Goal: Information Seeking & Learning: Learn about a topic

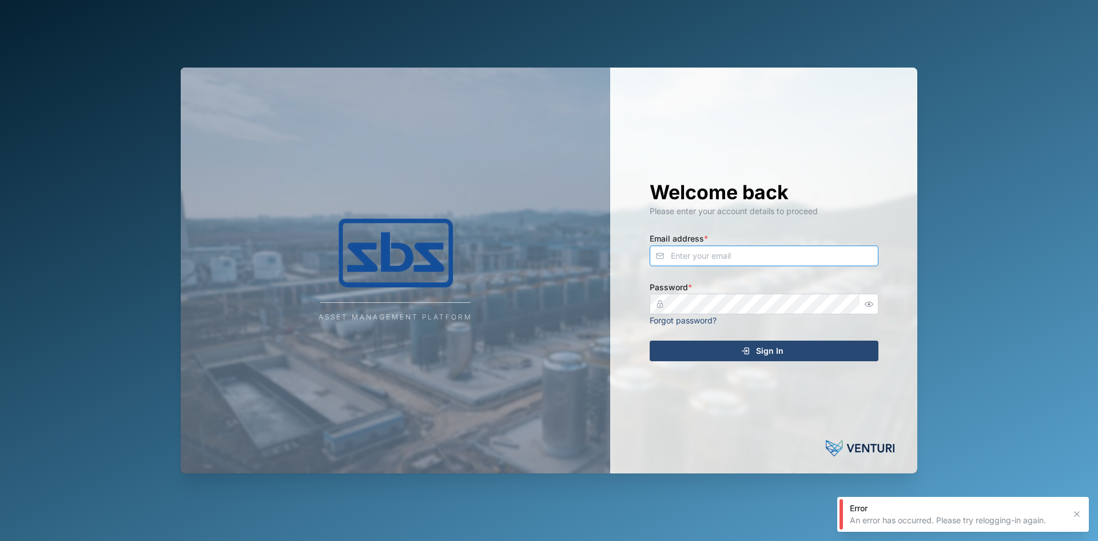
type input "[EMAIL_ADDRESS][DOMAIN_NAME]"
click at [697, 352] on div "Sign In" at bounding box center [762, 350] width 211 height 19
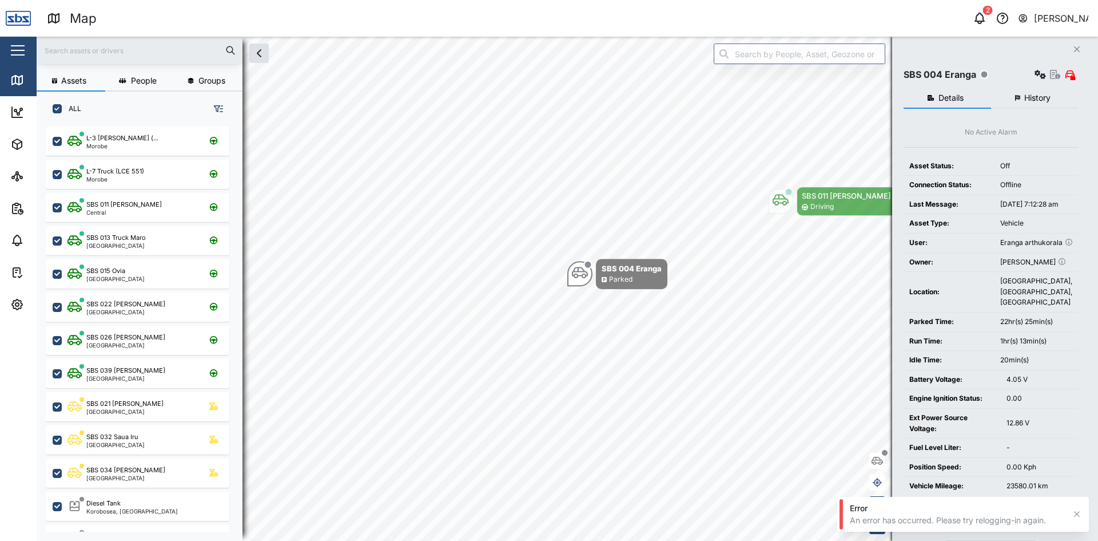
click at [1074, 513] on icon "button" at bounding box center [1077, 513] width 9 height 9
click at [1073, 50] on button "Close" at bounding box center [1077, 49] width 16 height 16
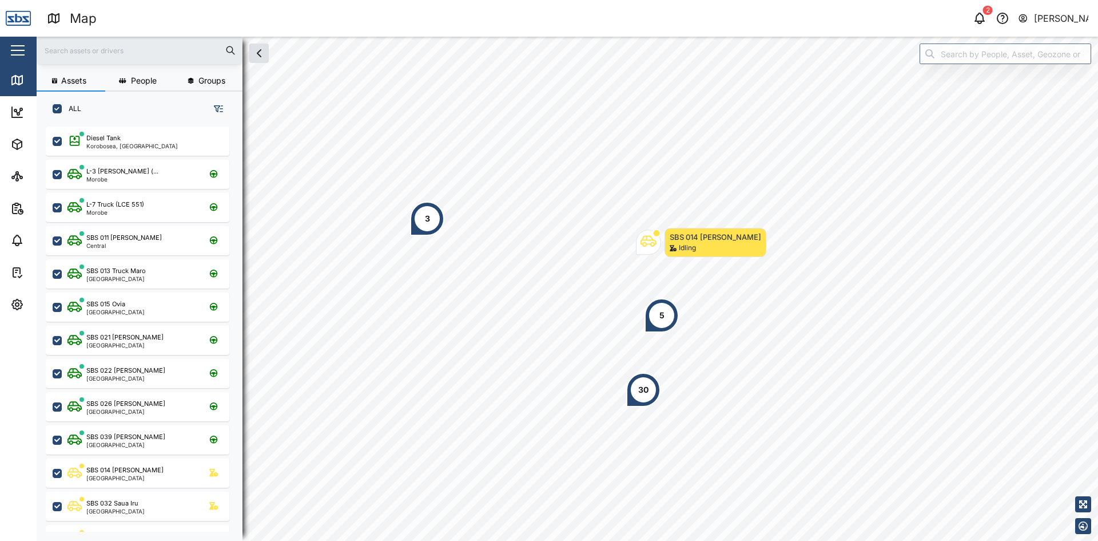
click at [436, 217] on div "3" at bounding box center [427, 218] width 34 height 34
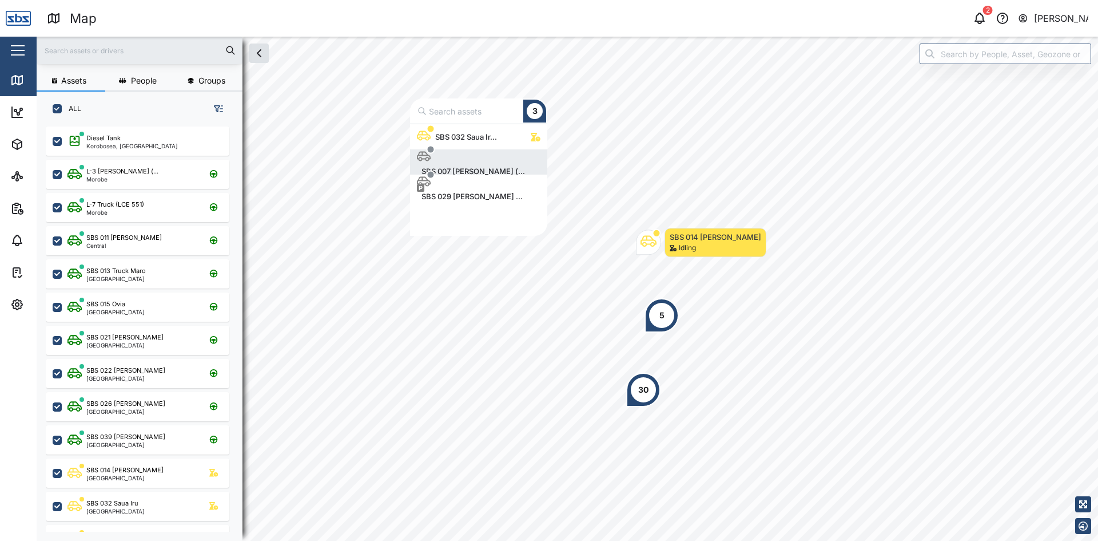
scroll to position [103, 129]
click at [462, 191] on div "SBS 029 [PERSON_NAME] ..." at bounding box center [472, 196] width 110 height 11
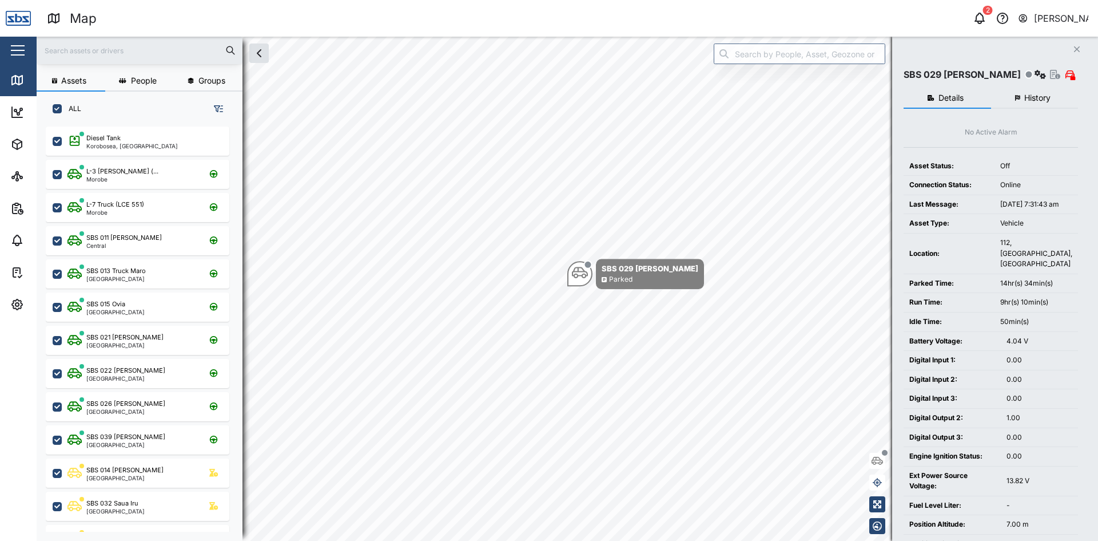
click at [1035, 102] on button "History" at bounding box center [1035, 98] width 88 height 21
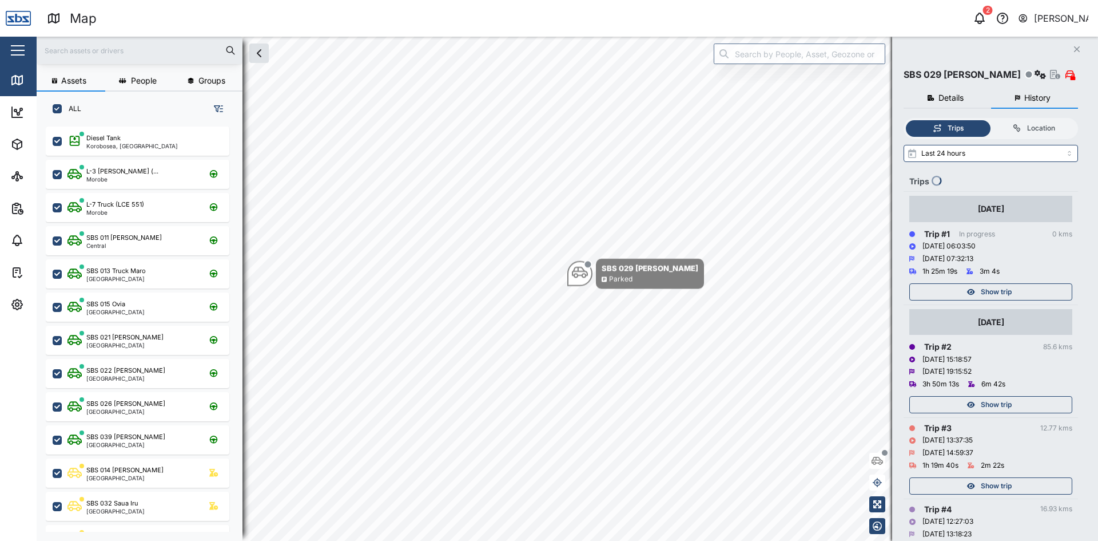
click at [1015, 295] on div "Show trip" at bounding box center [989, 292] width 149 height 16
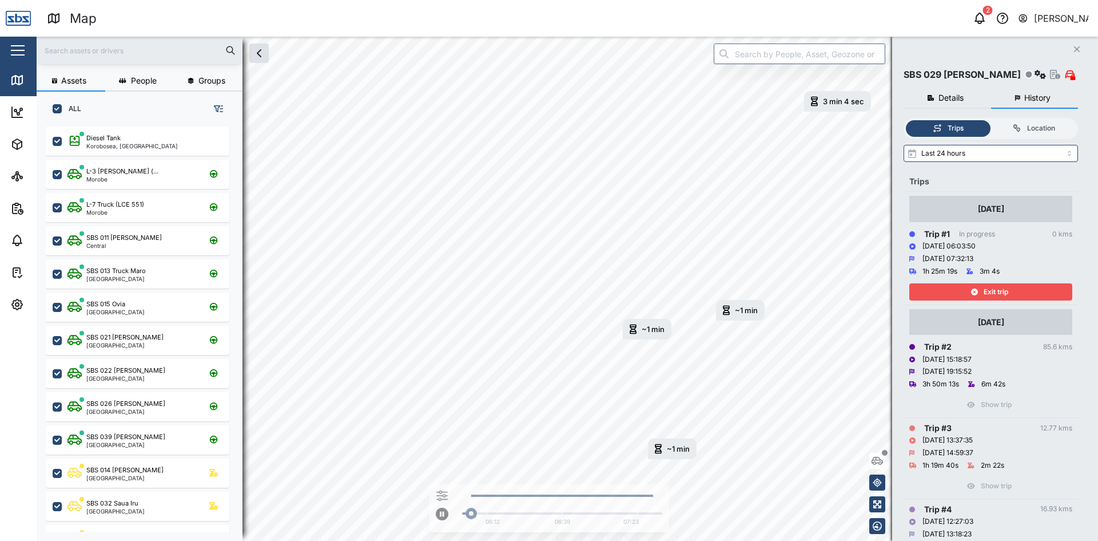
click at [1013, 296] on div "Exit trip" at bounding box center [989, 292] width 149 height 16
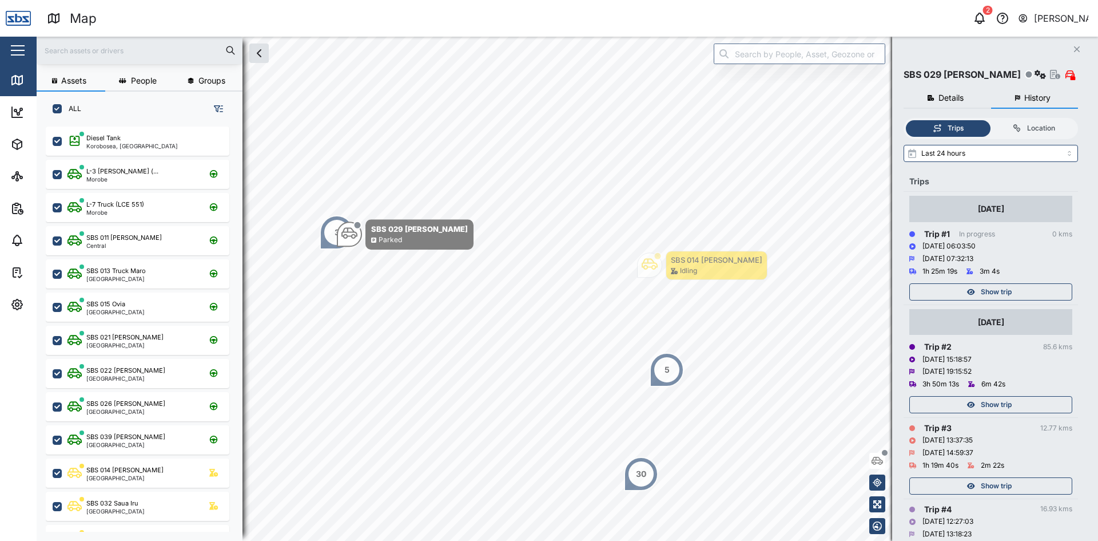
click at [1075, 47] on icon "button" at bounding box center [1077, 49] width 6 height 6
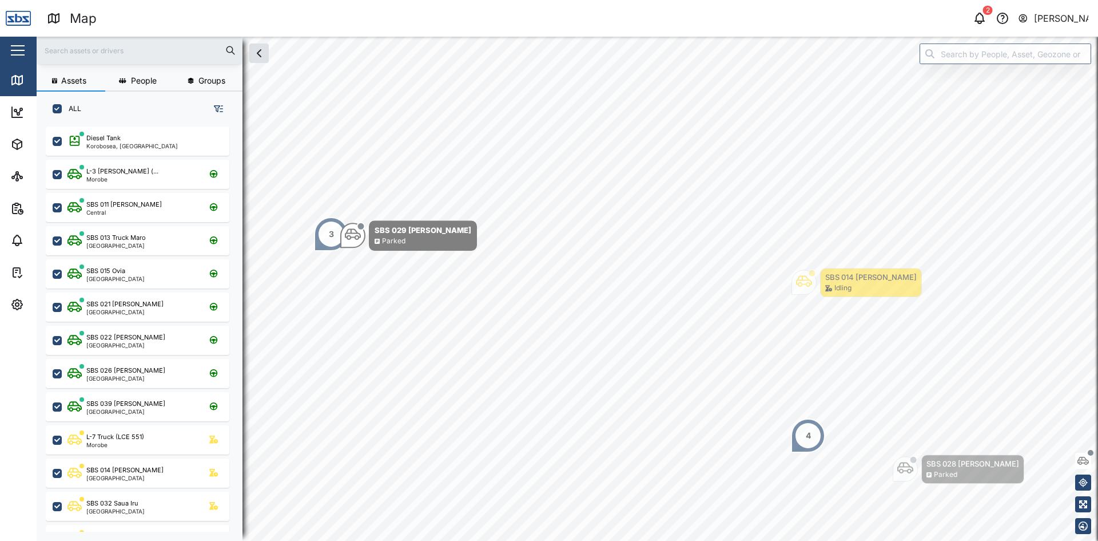
click at [328, 235] on div "3" at bounding box center [331, 234] width 34 height 34
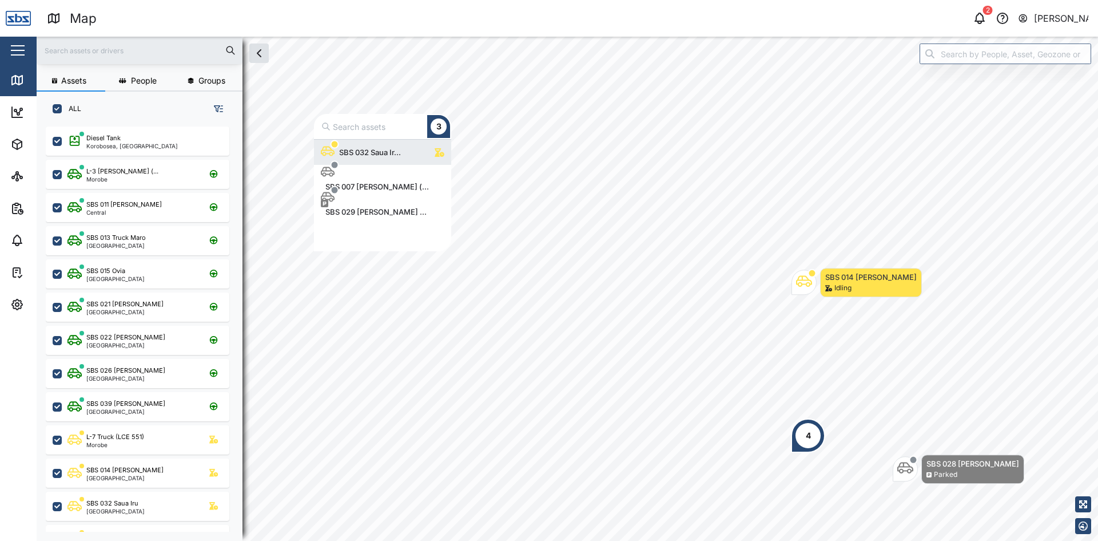
scroll to position [103, 129]
click at [382, 146] on div "SBS 032 Saua Ir..." at bounding box center [370, 151] width 71 height 11
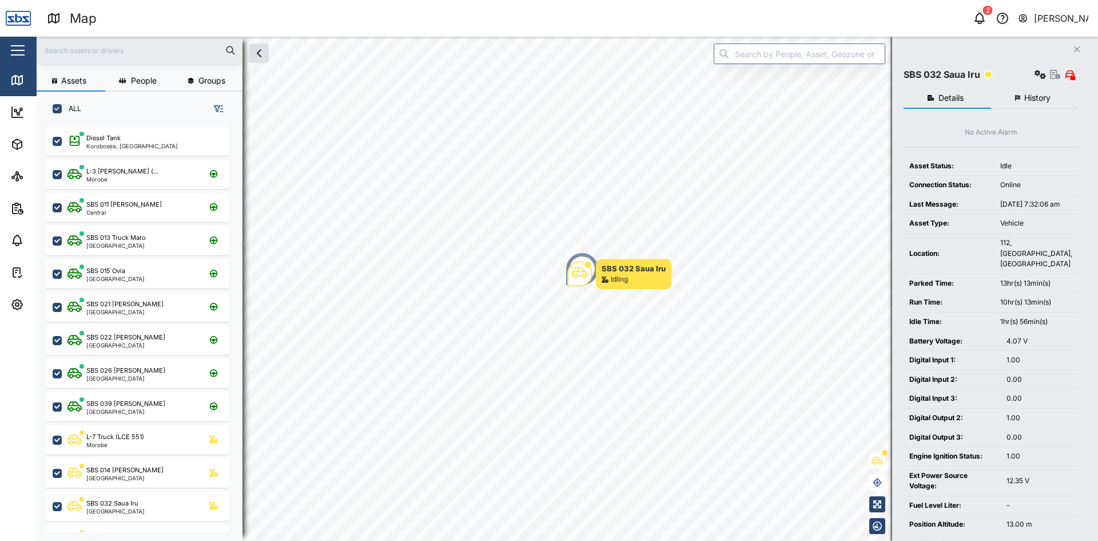
click at [1033, 96] on span "History" at bounding box center [1038, 98] width 26 height 8
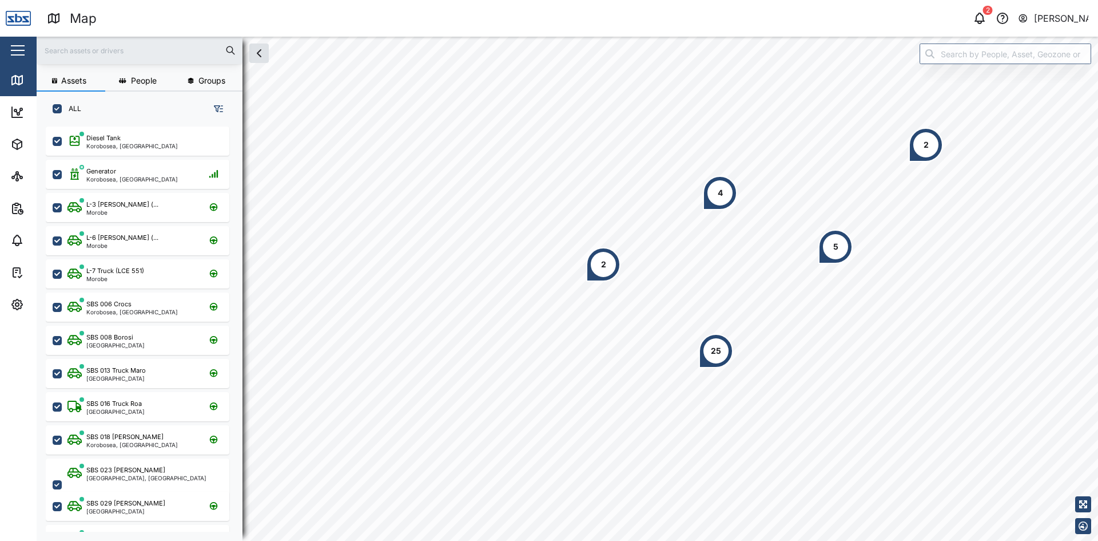
click at [120, 55] on input "text" at bounding box center [139, 50] width 192 height 17
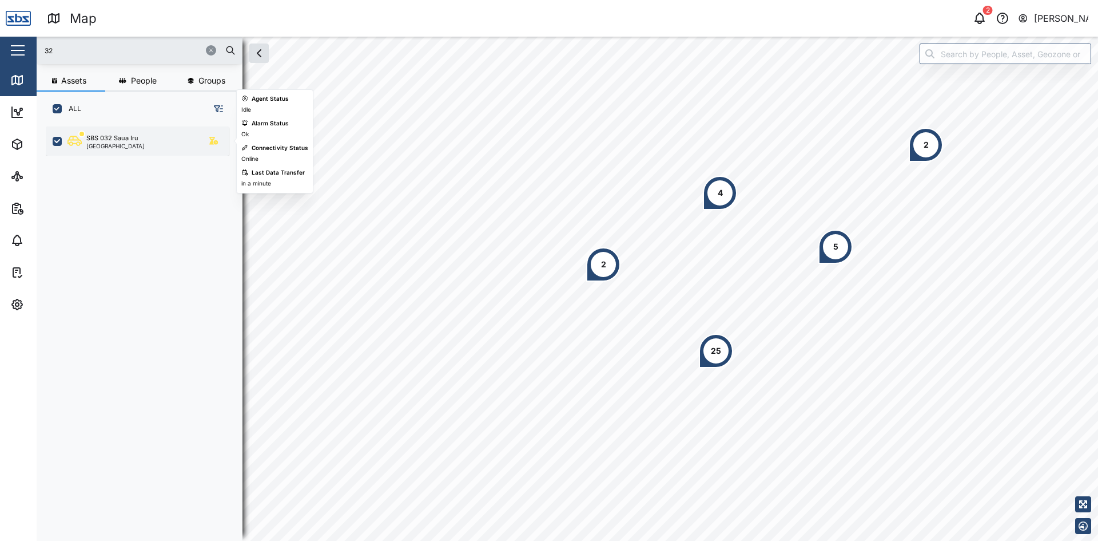
click at [114, 141] on div "SBS 032 Saua Iru" at bounding box center [112, 138] width 52 height 10
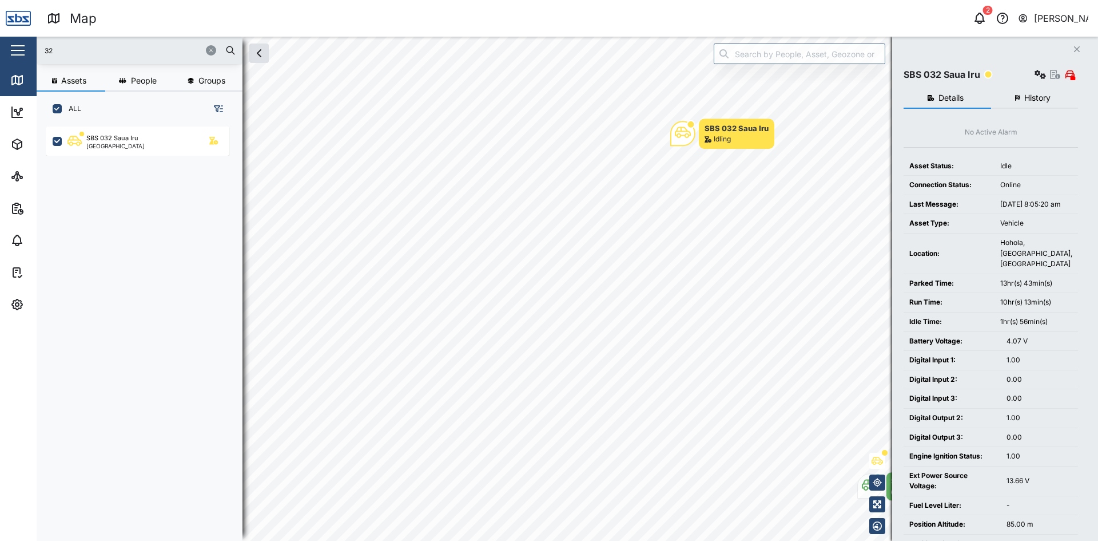
click at [85, 50] on input "32" at bounding box center [139, 50] width 192 height 17
type input "29"
click at [103, 134] on div "SBS 029 [PERSON_NAME]" at bounding box center [125, 138] width 79 height 10
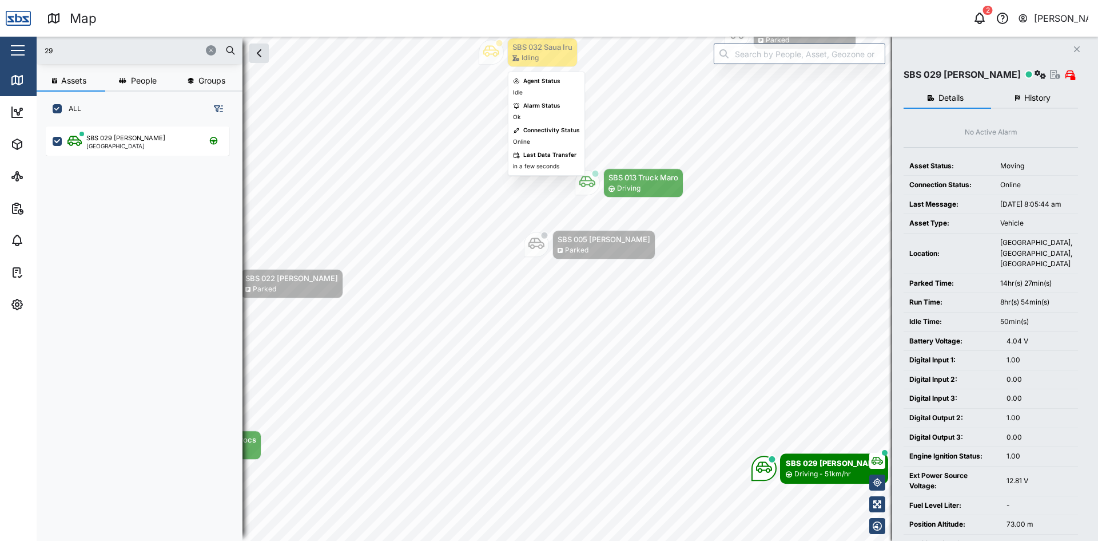
click at [517, 46] on div "SBS 032 Saua Iru" at bounding box center [543, 46] width 60 height 11
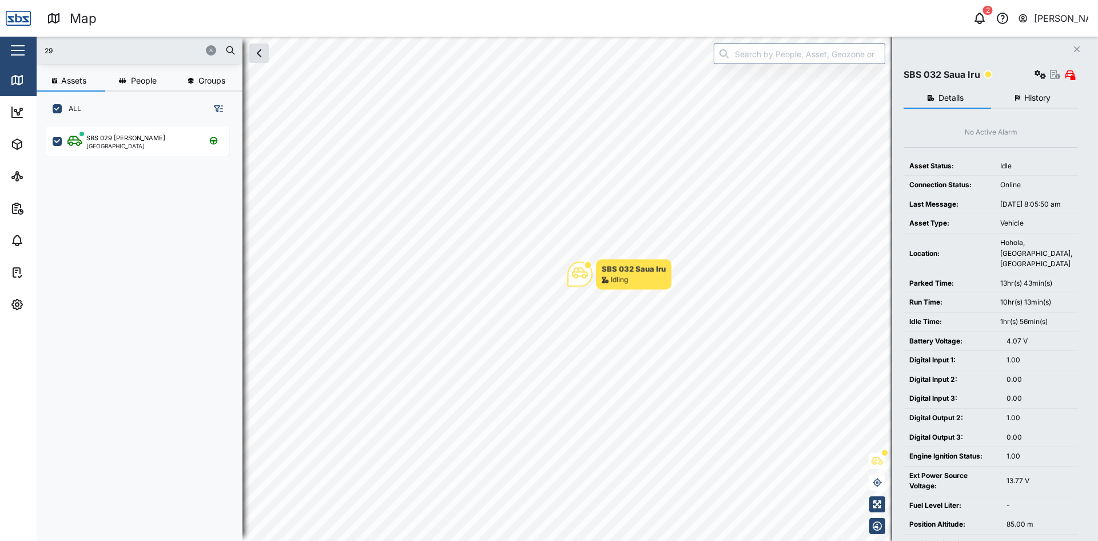
click at [1049, 98] on span "History" at bounding box center [1038, 98] width 26 height 8
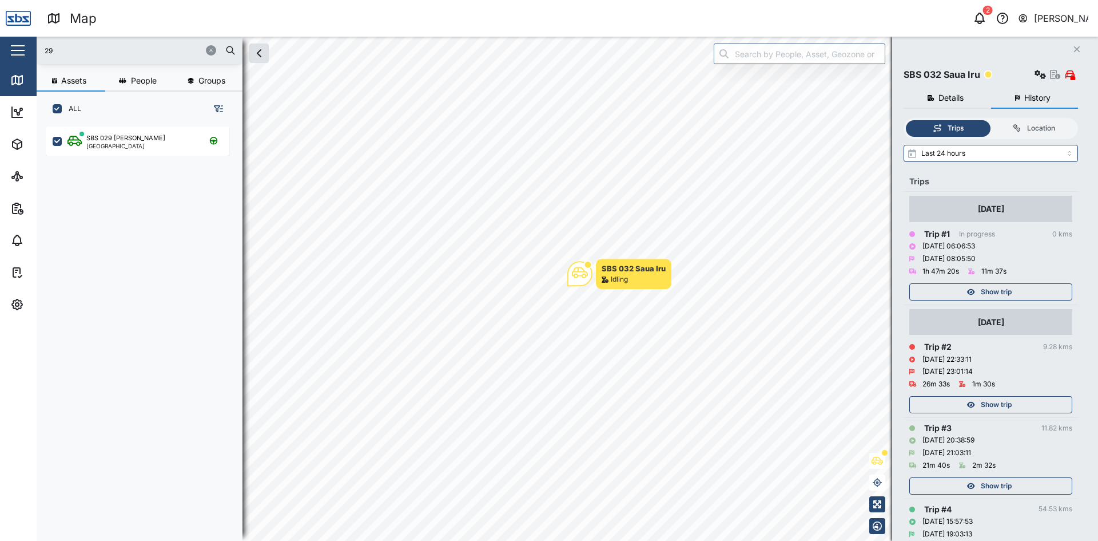
click at [1010, 286] on span "Show trip" at bounding box center [996, 292] width 31 height 16
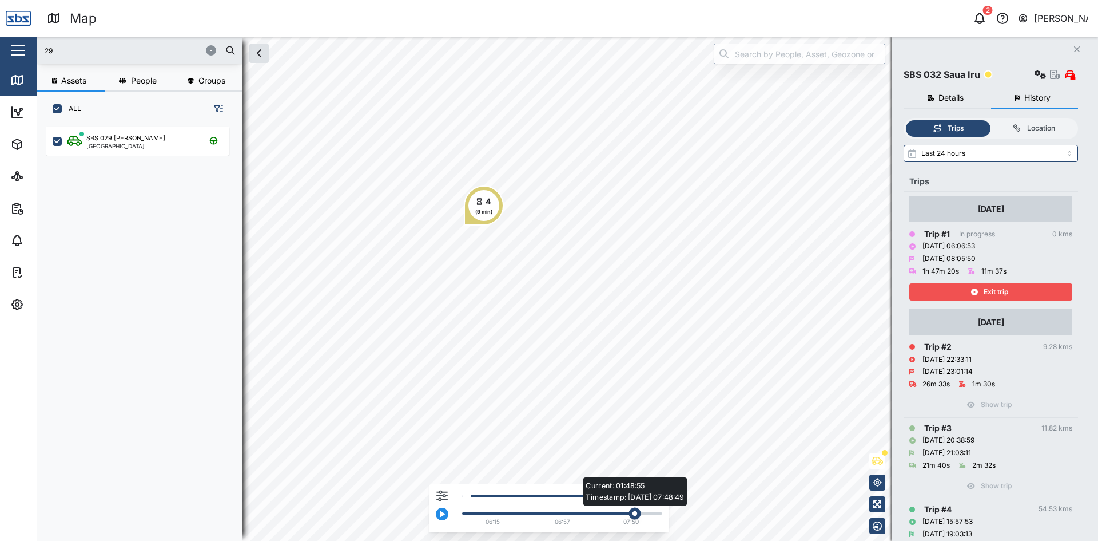
drag, startPoint x: 475, startPoint y: 511, endPoint x: 640, endPoint y: 517, distance: 164.3
click at [640, 517] on div "Current: 01:48:55 Timestamp: [DATE] 07:48:49" at bounding box center [635, 513] width 12 height 12
drag, startPoint x: 637, startPoint y: 517, endPoint x: 649, endPoint y: 515, distance: 11.6
click at [649, 515] on div "Current: 01:52:04 Timestamp: [DATE] 07:53:31" at bounding box center [643, 513] width 12 height 12
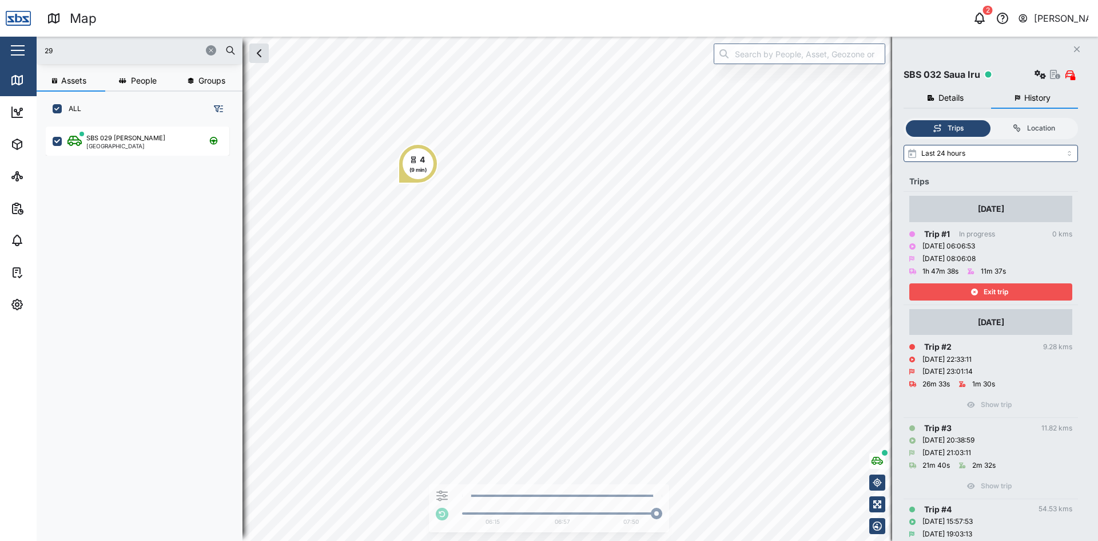
click at [1077, 47] on icon "Close" at bounding box center [1077, 49] width 7 height 9
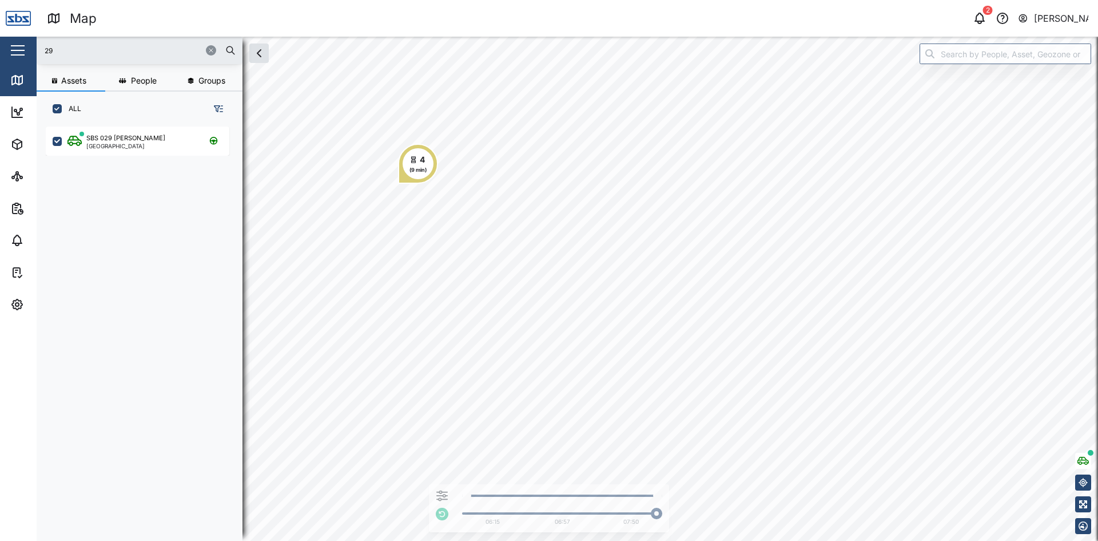
click at [215, 49] on button "button" at bounding box center [211, 50] width 10 height 10
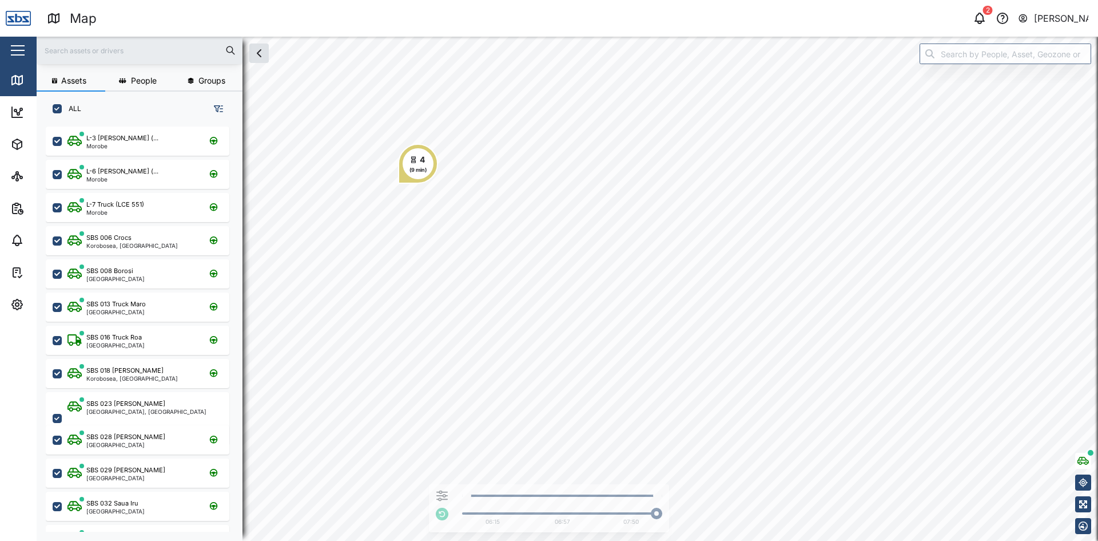
click at [118, 51] on input "text" at bounding box center [139, 50] width 192 height 17
click at [19, 73] on icon at bounding box center [17, 80] width 14 height 14
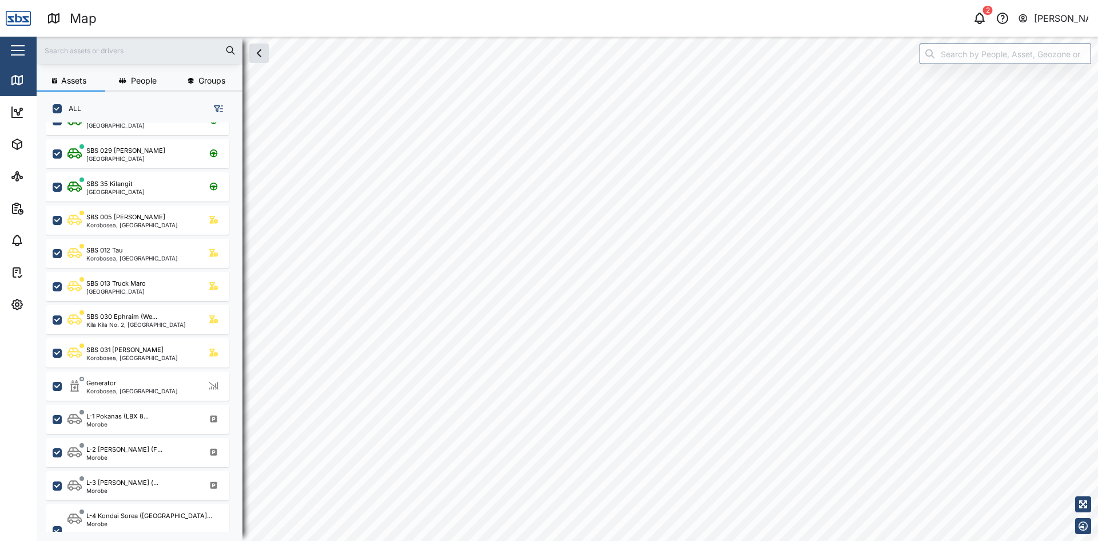
scroll to position [174, 0]
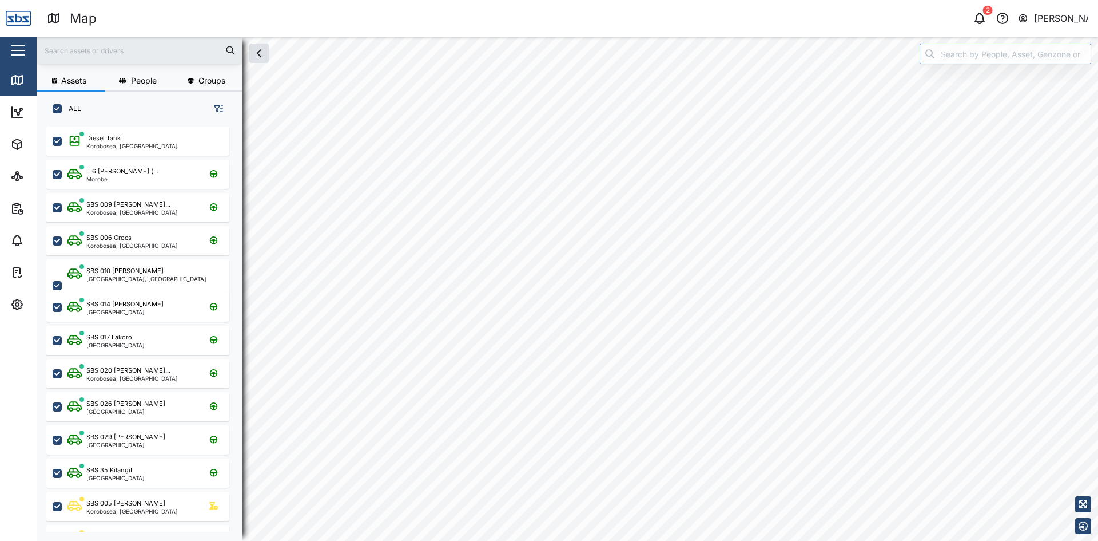
click at [118, 54] on input "text" at bounding box center [139, 50] width 192 height 17
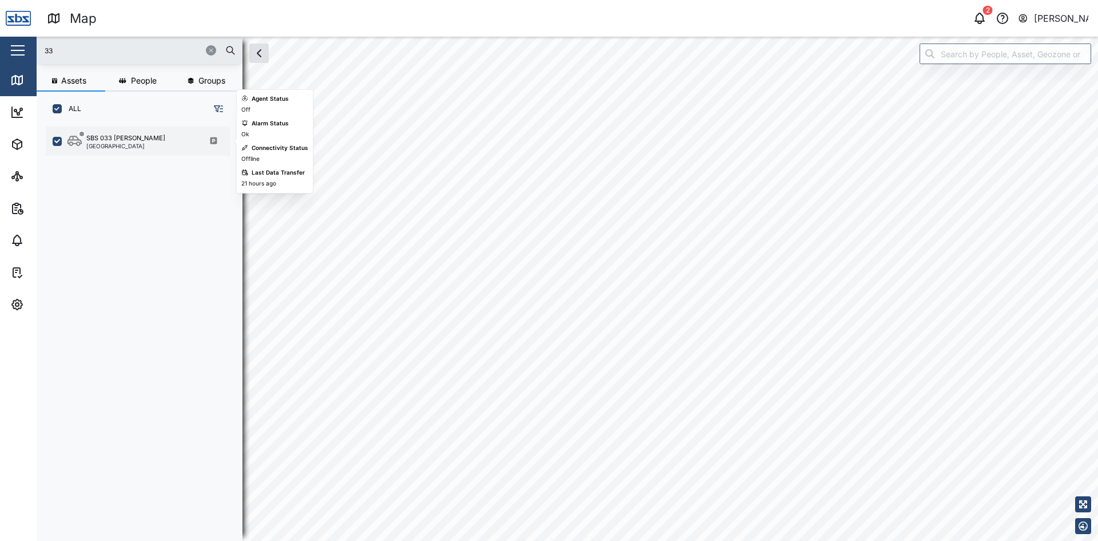
type input "33"
click at [105, 147] on div "[GEOGRAPHIC_DATA]" at bounding box center [125, 146] width 79 height 6
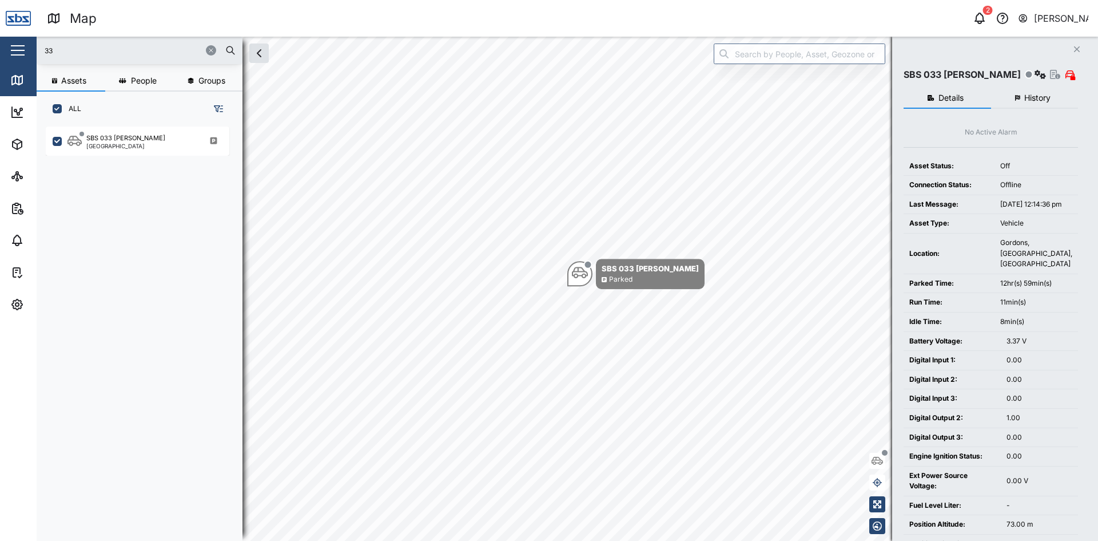
click at [207, 50] on button "button" at bounding box center [211, 50] width 10 height 10
